Goal: Check status

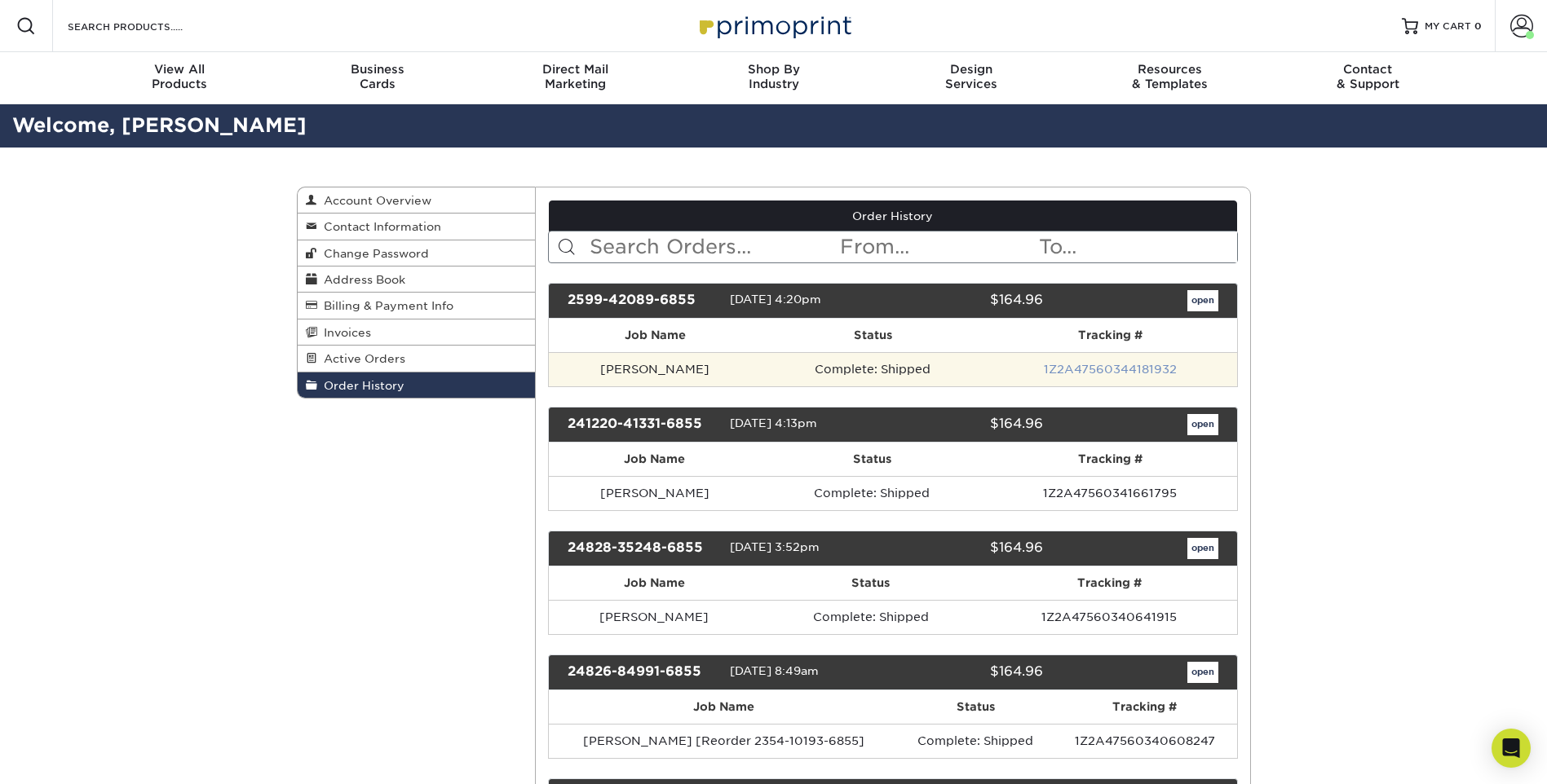
click at [1044, 367] on link "1Z2A47560344181932" at bounding box center [1110, 369] width 133 height 13
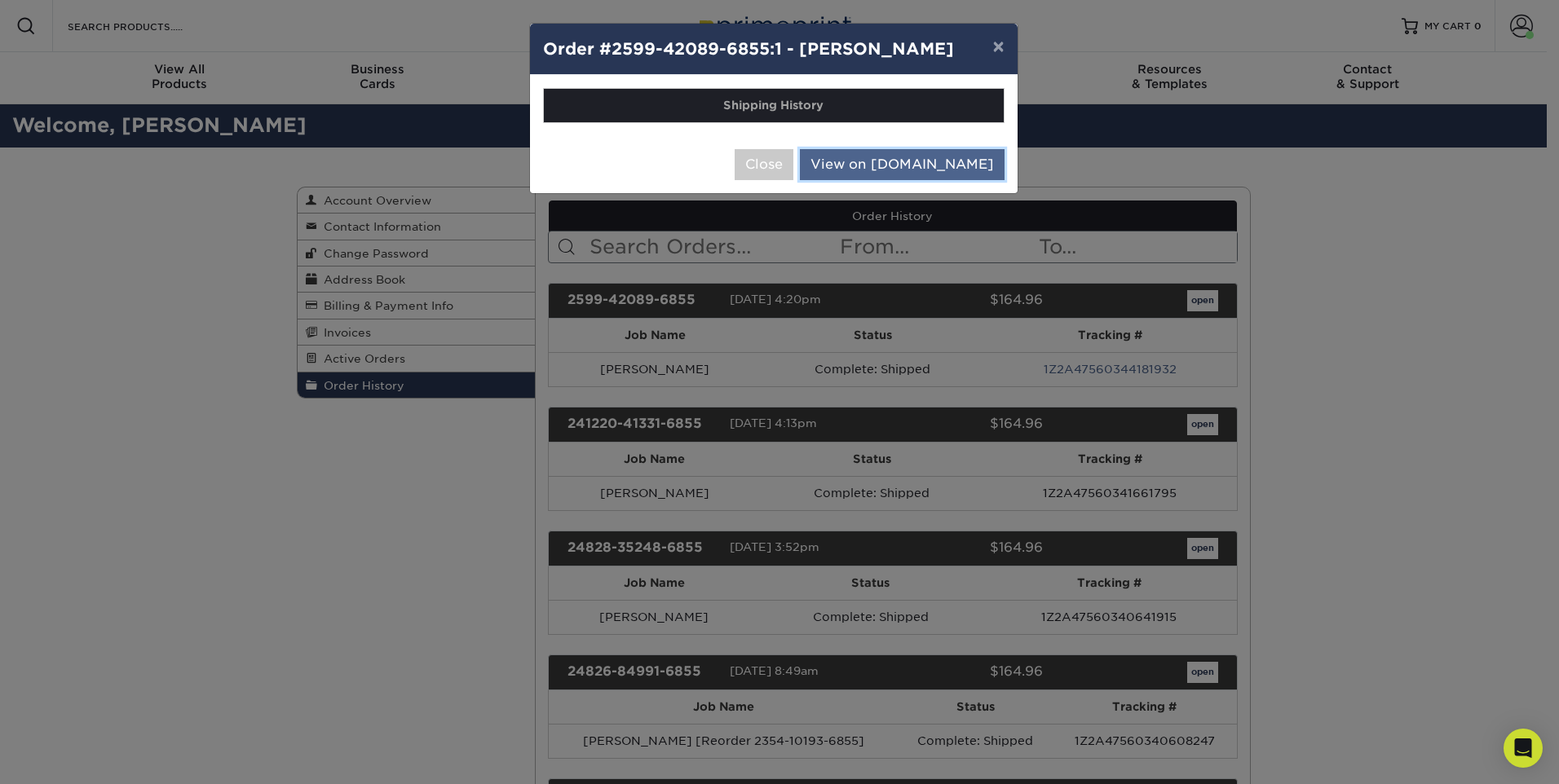
click at [900, 164] on link "View on UPS.com" at bounding box center [902, 164] width 205 height 31
click at [793, 168] on button "Close" at bounding box center [763, 164] width 59 height 31
